Goal: Task Accomplishment & Management: Use online tool/utility

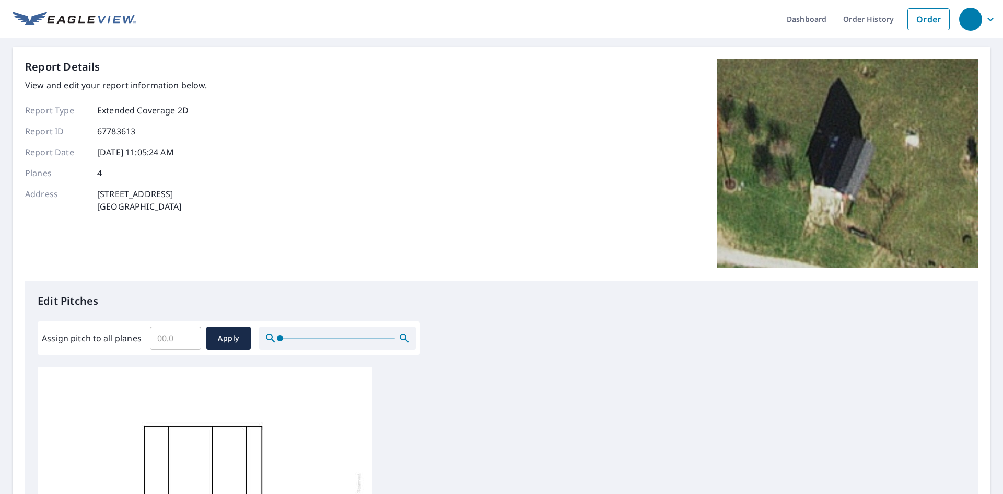
drag, startPoint x: 412, startPoint y: 386, endPoint x: 403, endPoint y: 344, distance: 42.6
click at [409, 340] on div "Edit Pitches Assign pitch to all planes ​ Apply 0 0 0 0" at bounding box center [501, 494] width 953 height 427
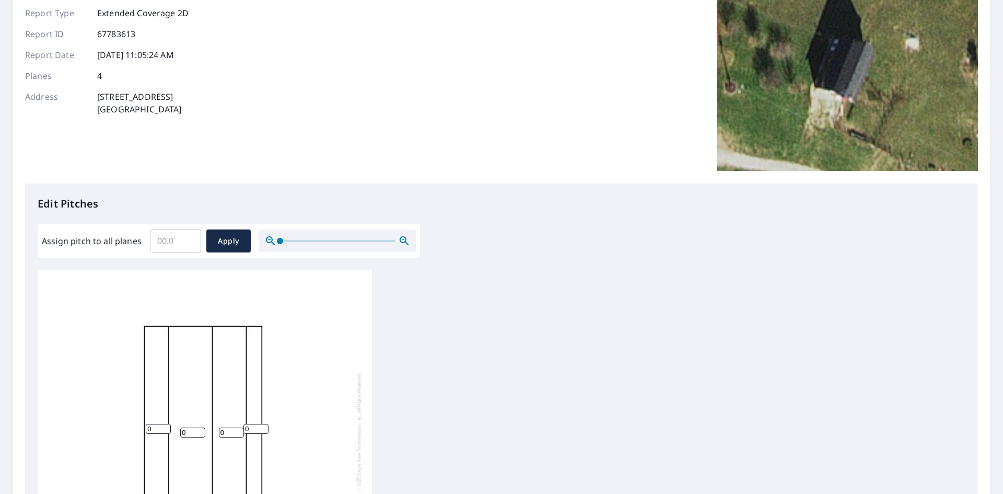
scroll to position [209, 0]
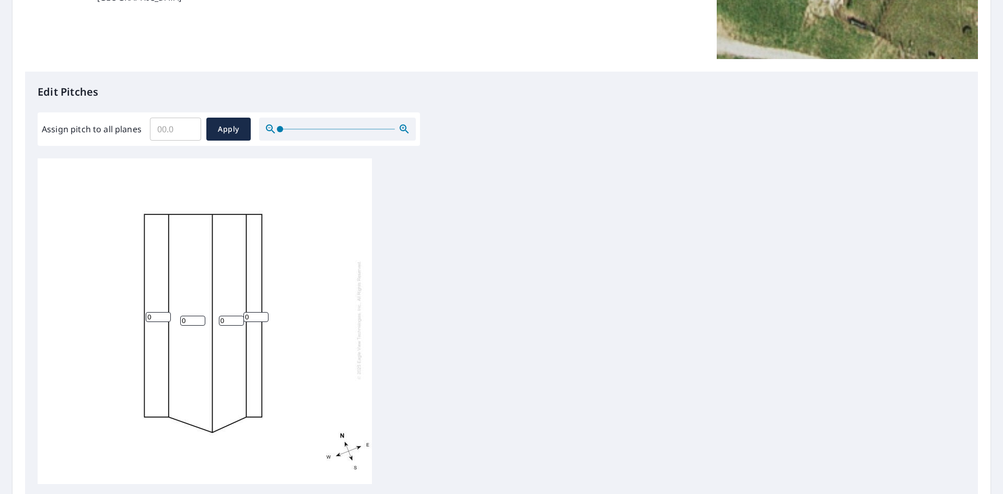
drag, startPoint x: 193, startPoint y: 312, endPoint x: 183, endPoint y: 312, distance: 9.9
click at [183, 316] on input "0" at bounding box center [192, 321] width 25 height 10
type input "8"
drag, startPoint x: 227, startPoint y: 311, endPoint x: 219, endPoint y: 313, distance: 7.5
click at [219, 316] on input "0" at bounding box center [231, 321] width 25 height 10
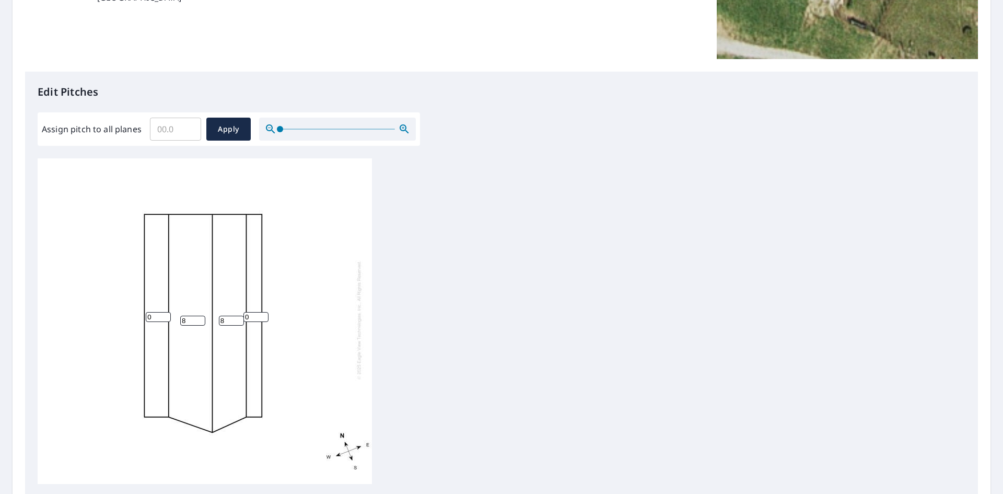
type input "8"
click at [247, 312] on input "0" at bounding box center [255, 317] width 25 height 10
type input "16"
drag, startPoint x: 154, startPoint y: 308, endPoint x: 137, endPoint y: 308, distance: 16.2
click at [136, 308] on div "8 8 0 16" at bounding box center [205, 320] width 334 height 328
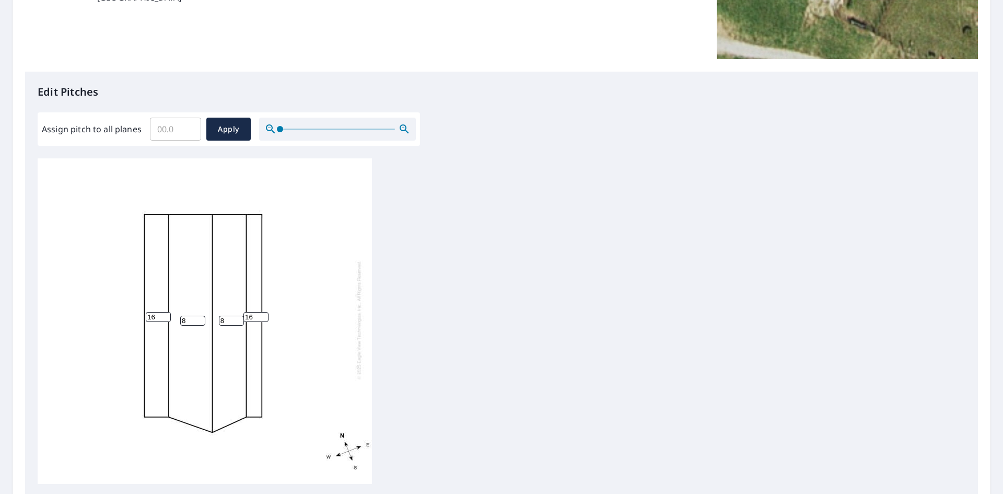
scroll to position [333, 0]
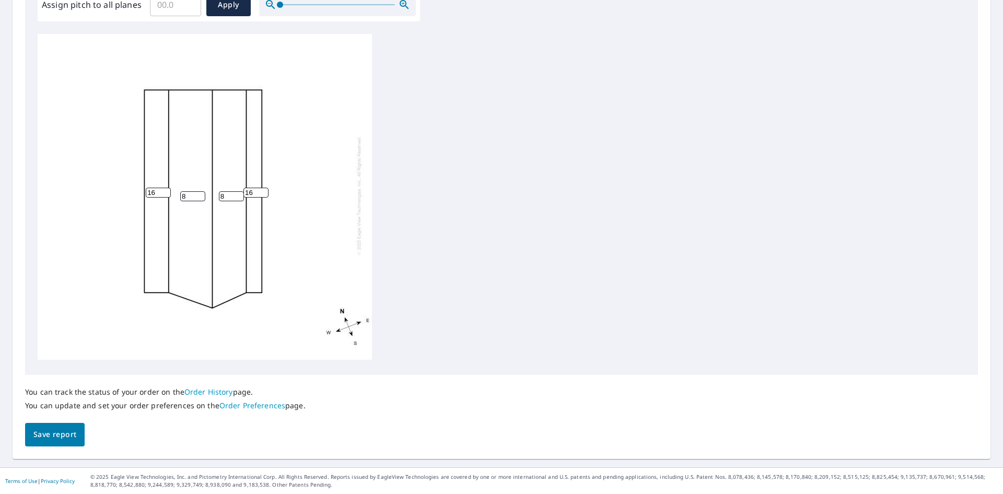
type input "16"
click at [59, 430] on span "Save report" at bounding box center [54, 434] width 43 height 13
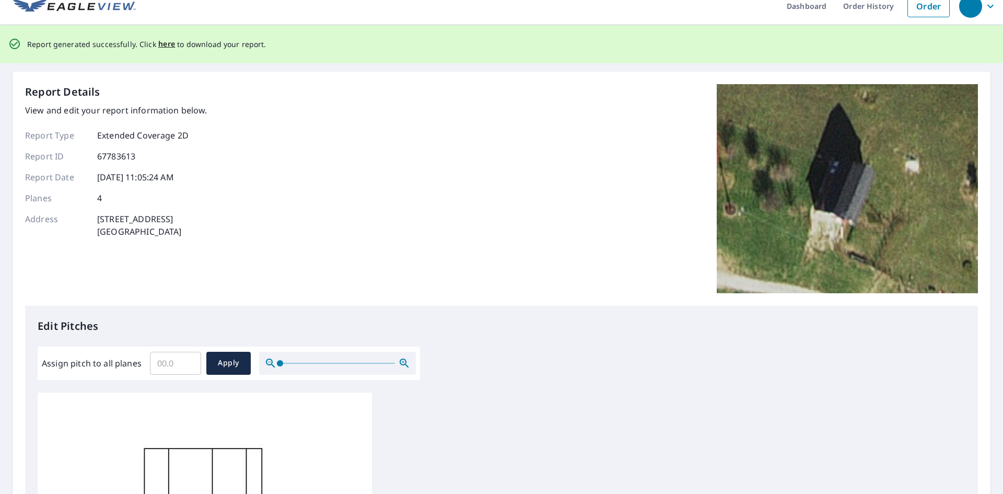
scroll to position [0, 0]
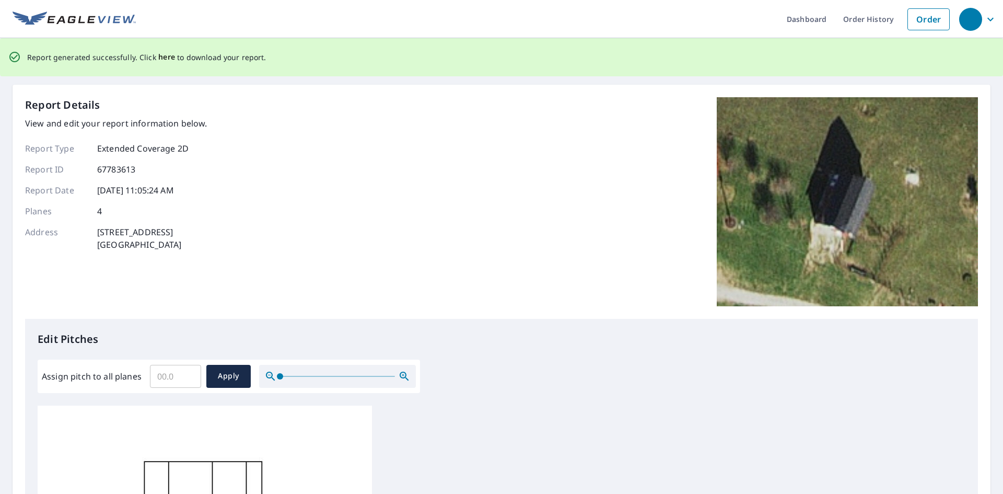
click at [162, 60] on span "here" at bounding box center [166, 57] width 17 height 13
